Goal: Task Accomplishment & Management: Use online tool/utility

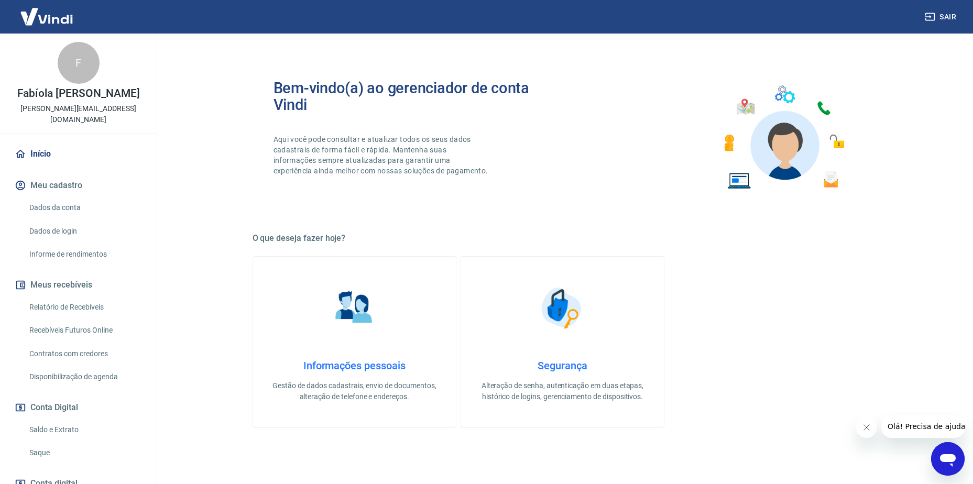
click at [95, 308] on link "Relatório de Recebíveis" at bounding box center [84, 306] width 119 height 21
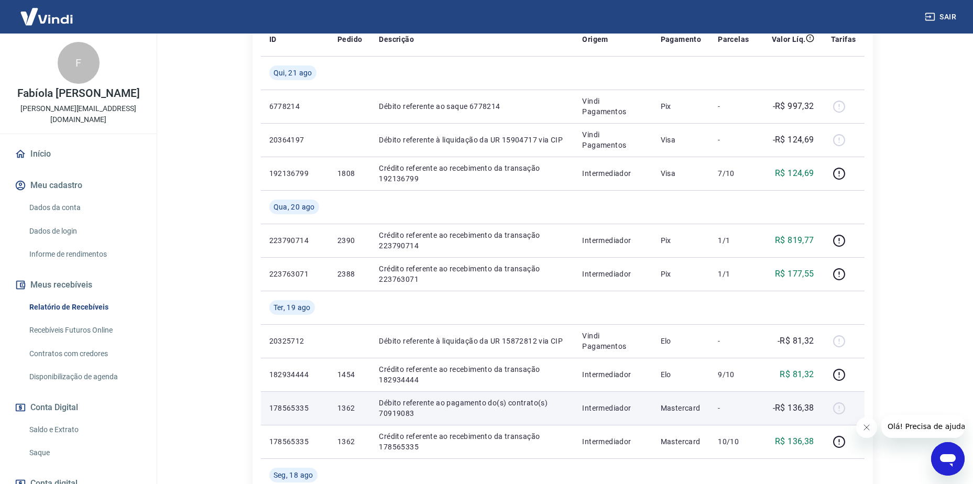
scroll to position [262, 0]
